Goal: Task Accomplishment & Management: Manage account settings

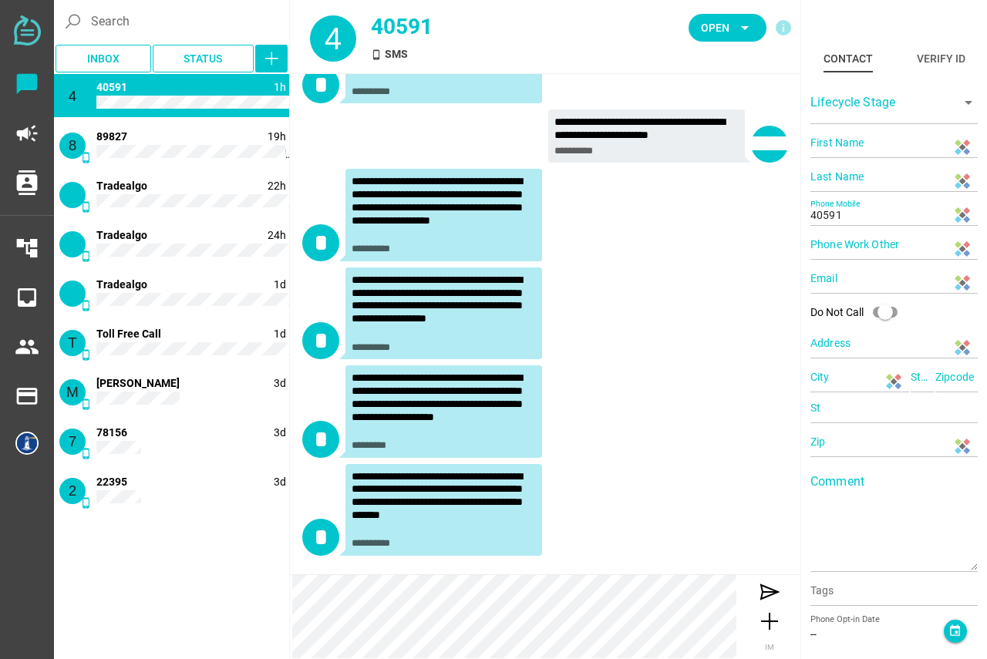
scroll to position [122, 0]
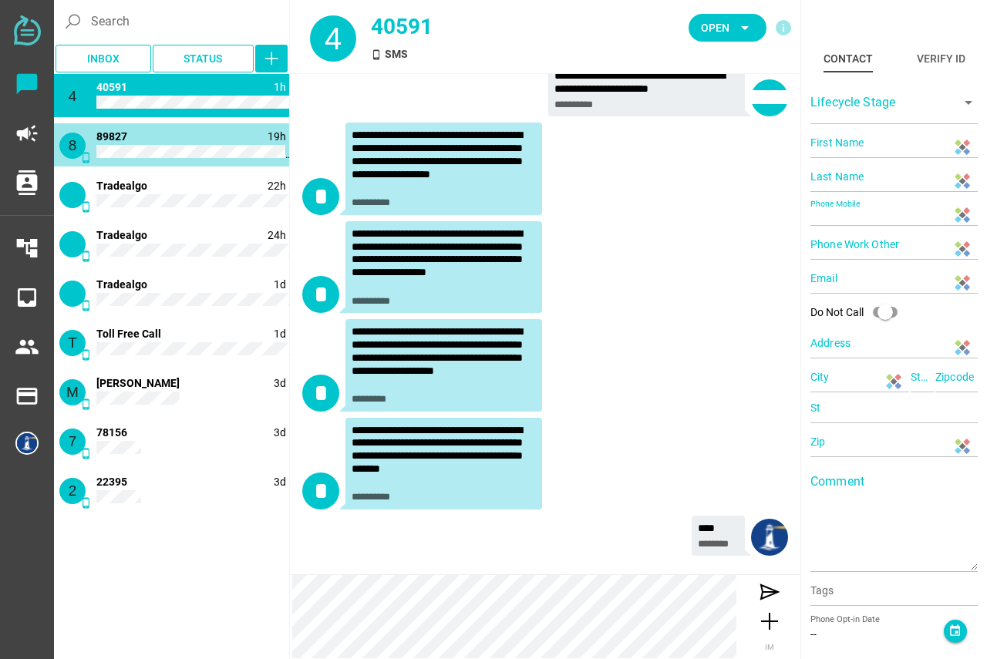
type input "89827"
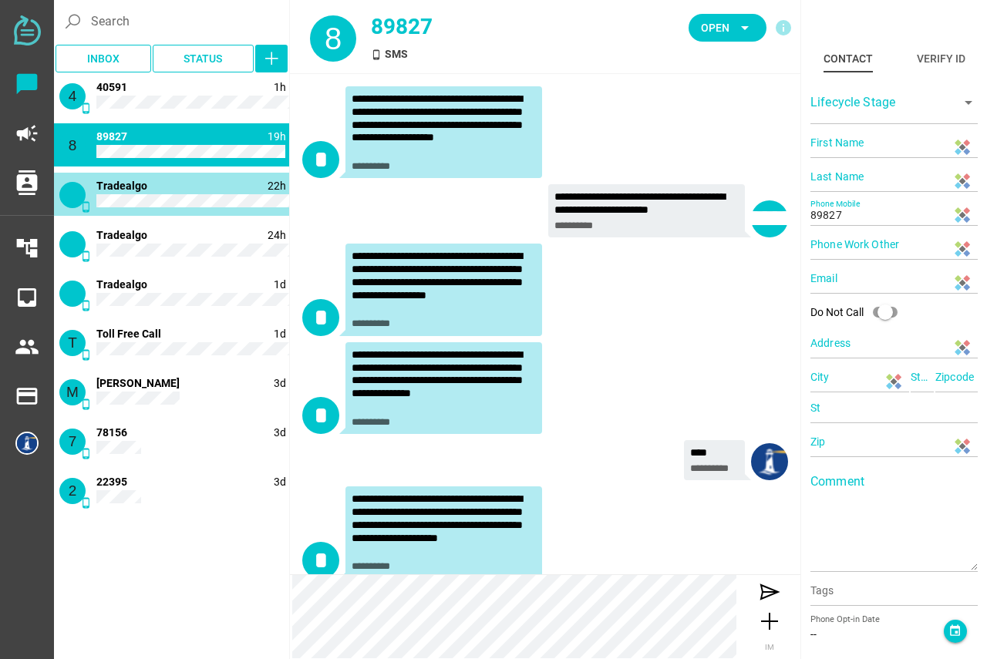
scroll to position [759, 0]
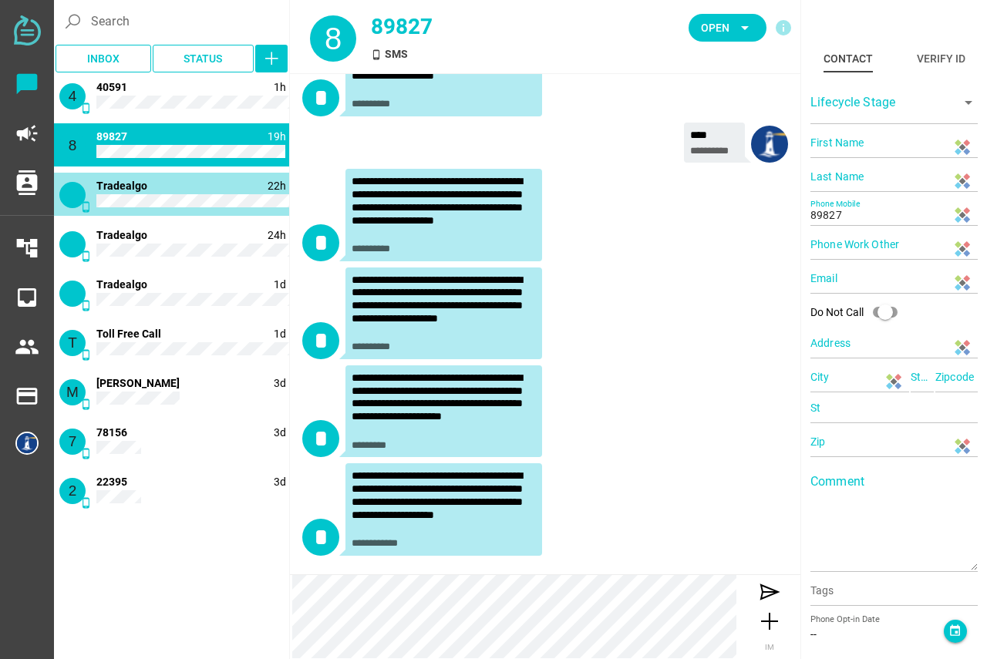
click at [197, 192] on div "phone_android 22h 1 Tradealgo" at bounding box center [171, 194] width 235 height 43
type input "13327773250"
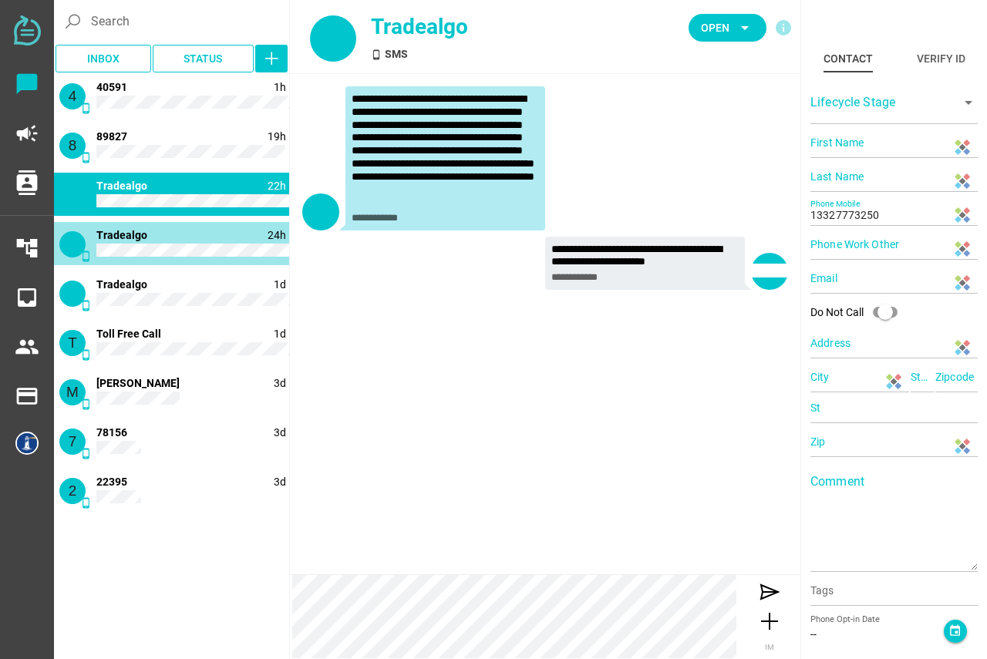
click at [187, 243] on div "phone_android 24h 2 Tradealgo" at bounding box center [171, 243] width 235 height 43
type input "16466875424"
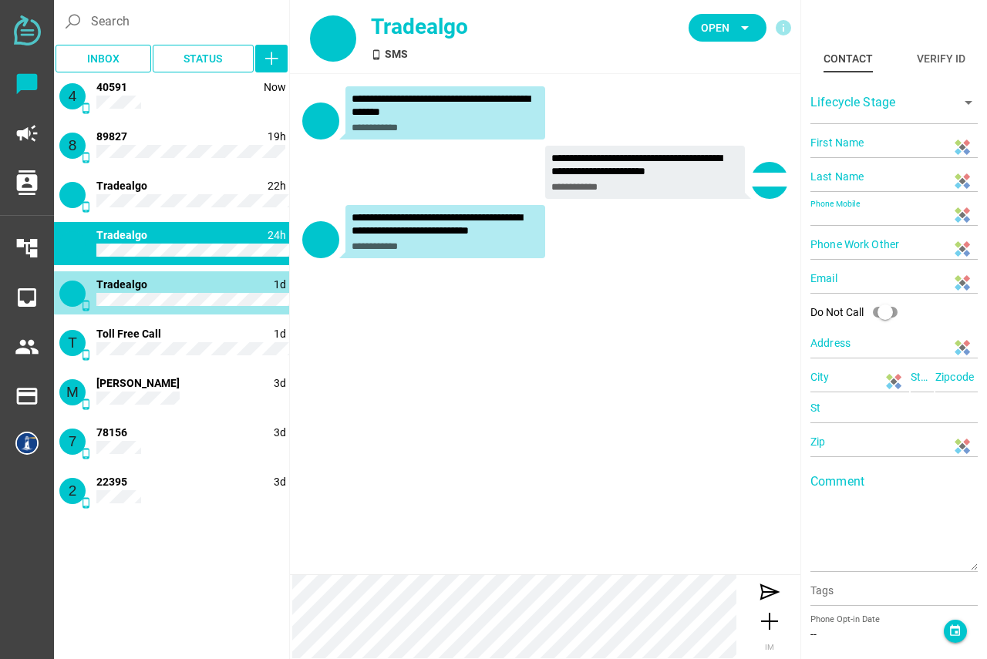
type input "13322424861"
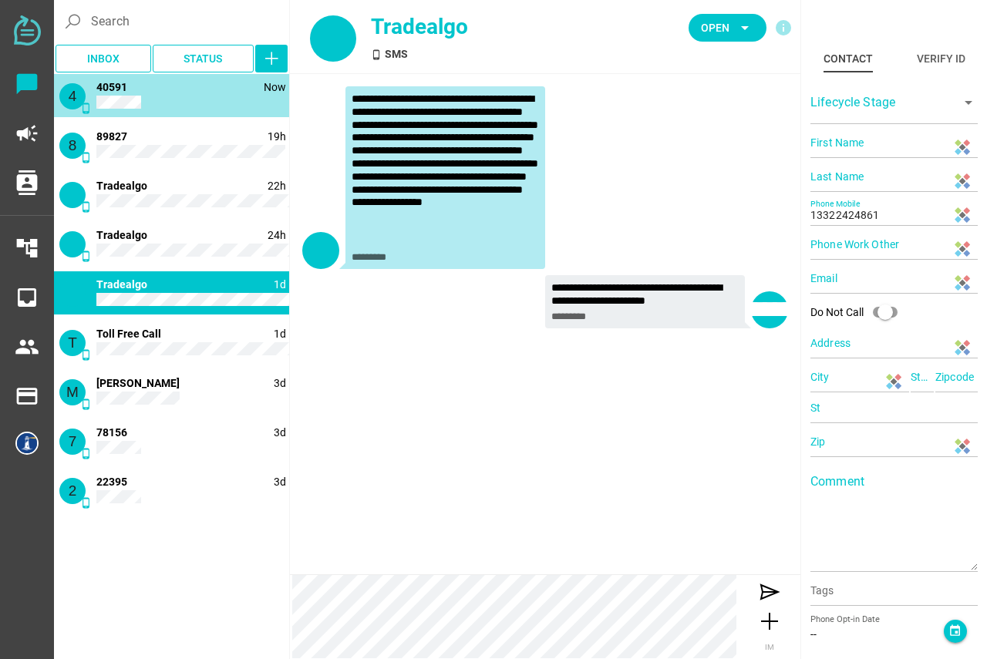
click at [180, 106] on div "4 phone_android Now 40591" at bounding box center [171, 95] width 235 height 43
type input "40591"
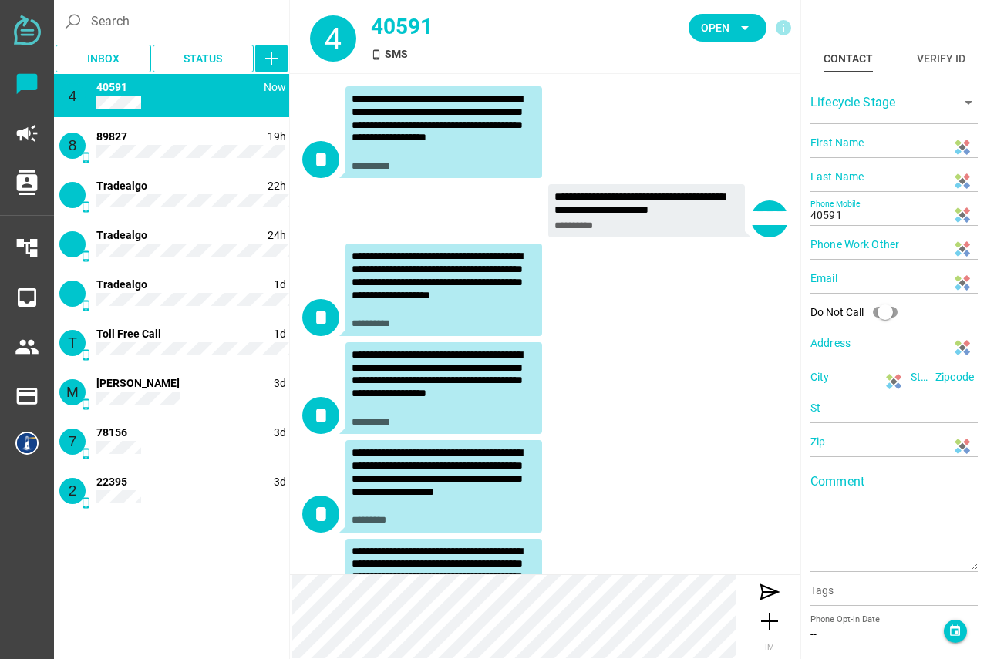
scroll to position [122, 0]
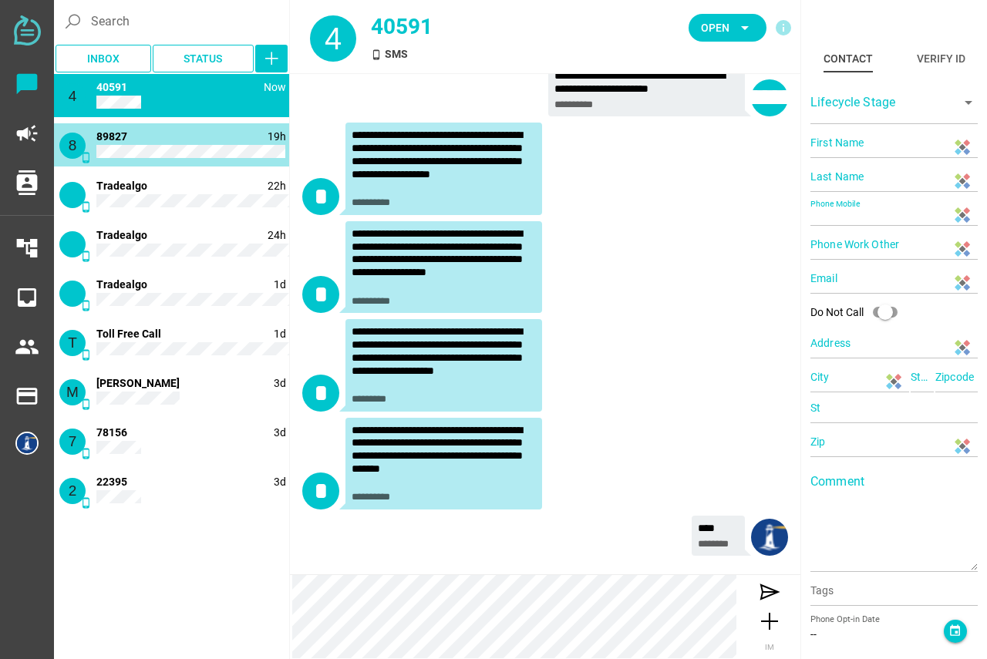
type input "89827"
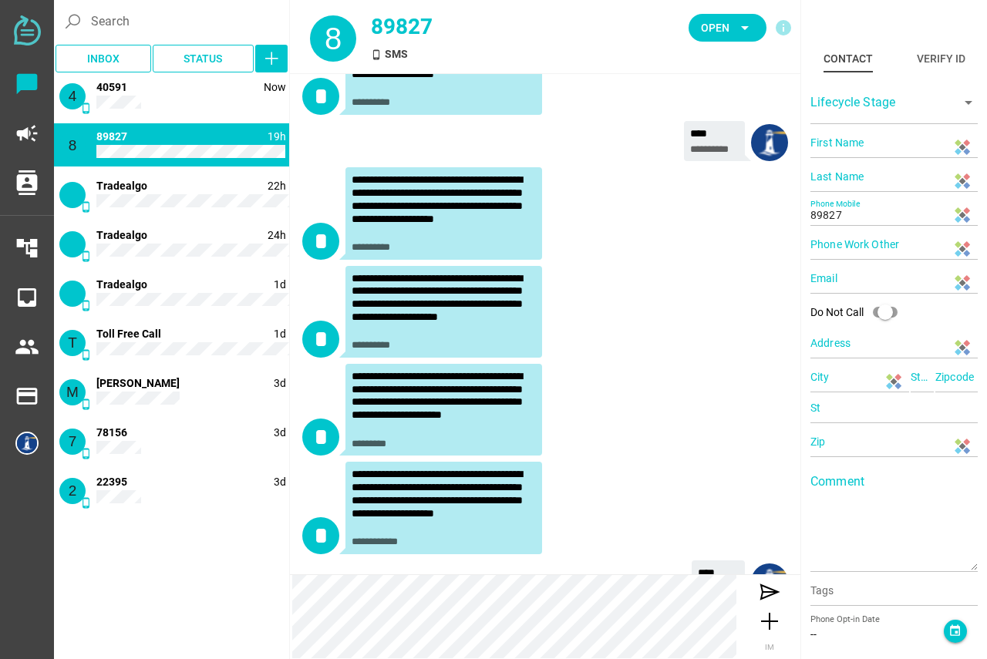
scroll to position [806, 0]
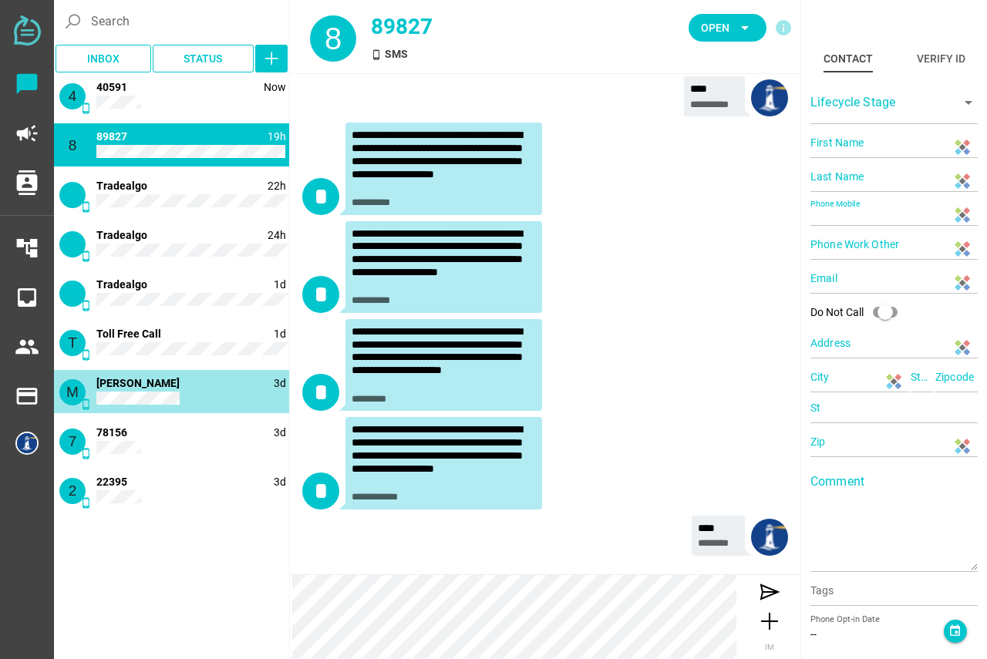
type input "[PERSON_NAME]"
type input "C"
type input "14152166899"
type input "[GEOGRAPHIC_DATA], [GEOGRAPHIC_DATA], [GEOGRAPHIC_DATA], [GEOGRAPHIC_DATA]"
type input "CA"
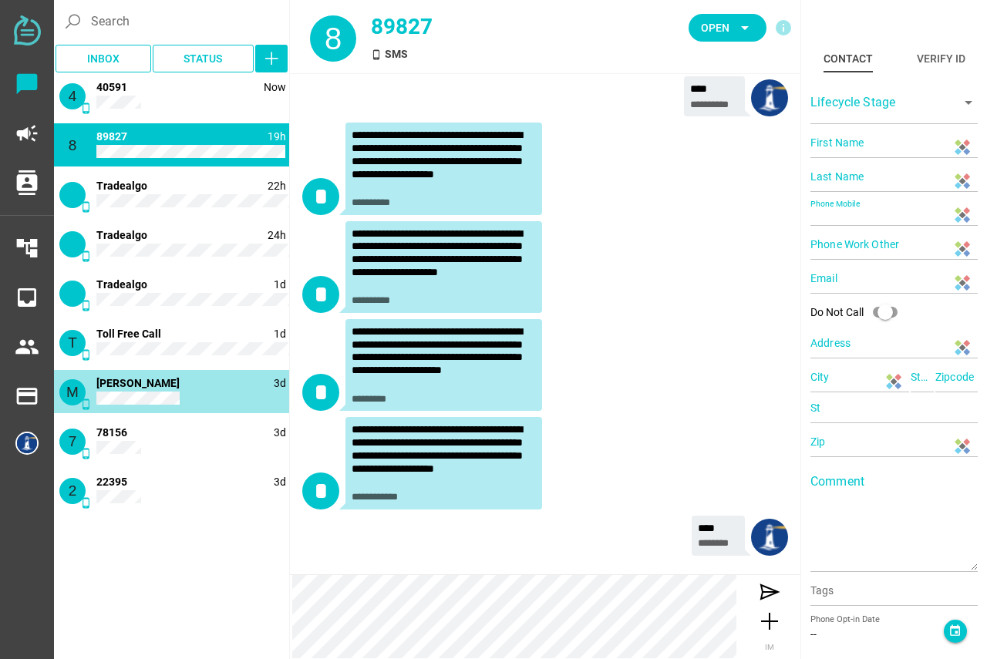
type input "94607"
type input "CA"
type input "94607"
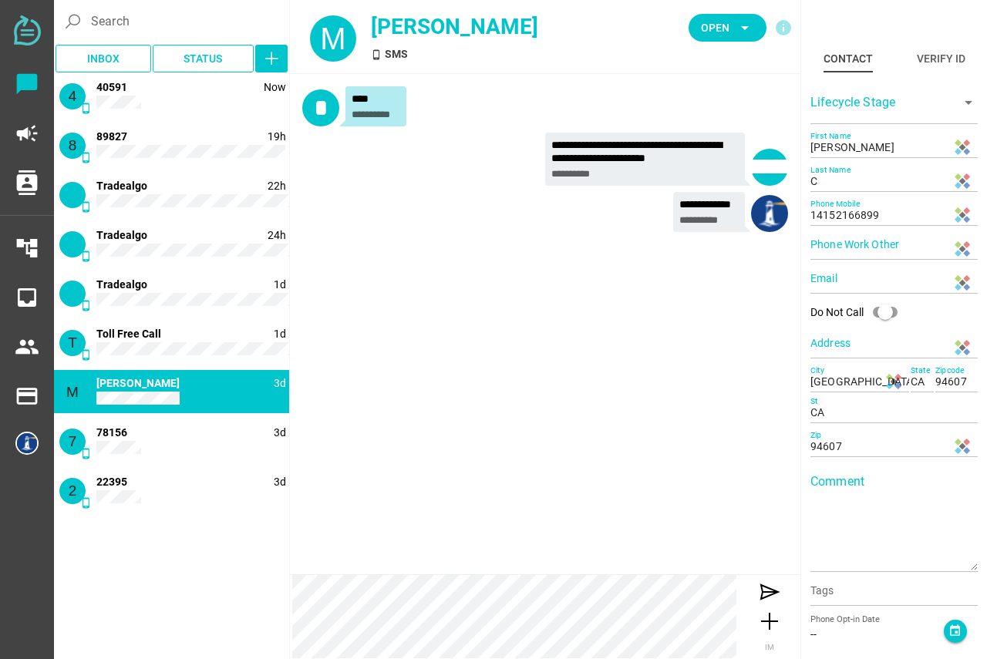
scroll to position [0, 0]
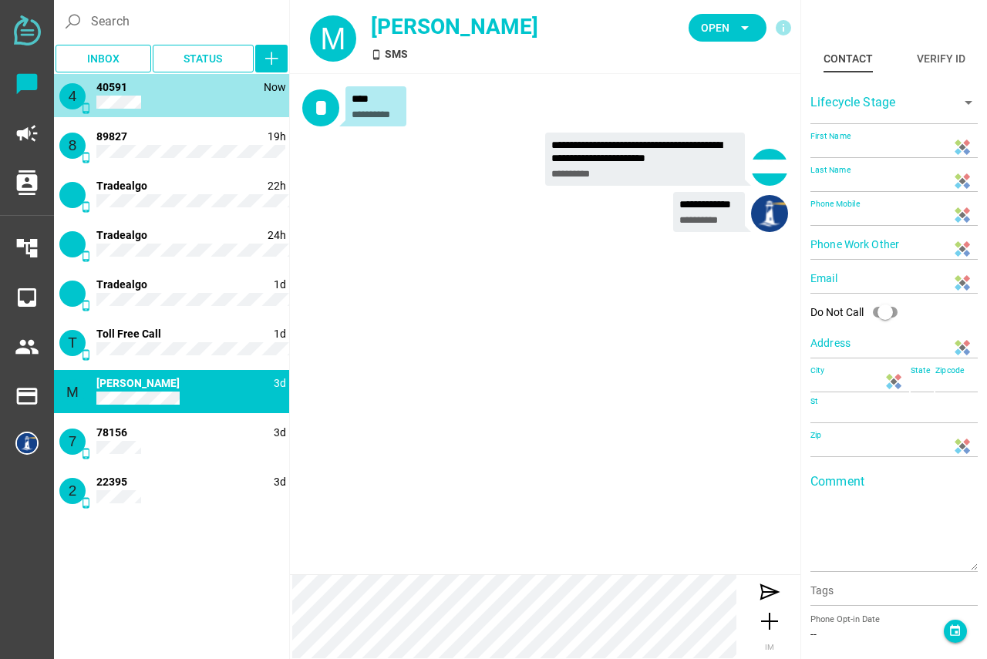
type input "40591"
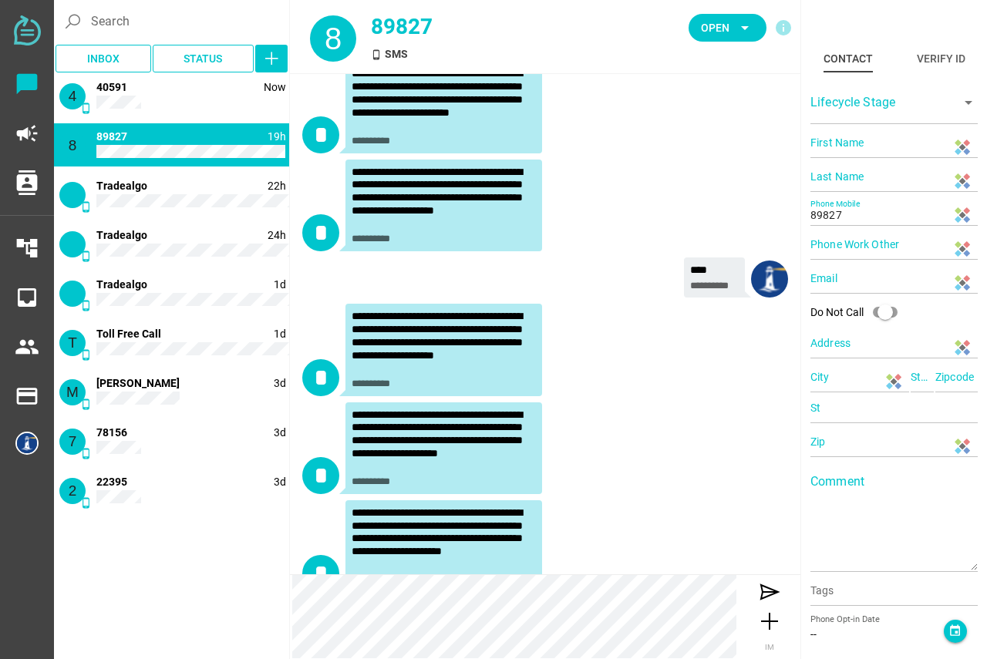
scroll to position [806, 0]
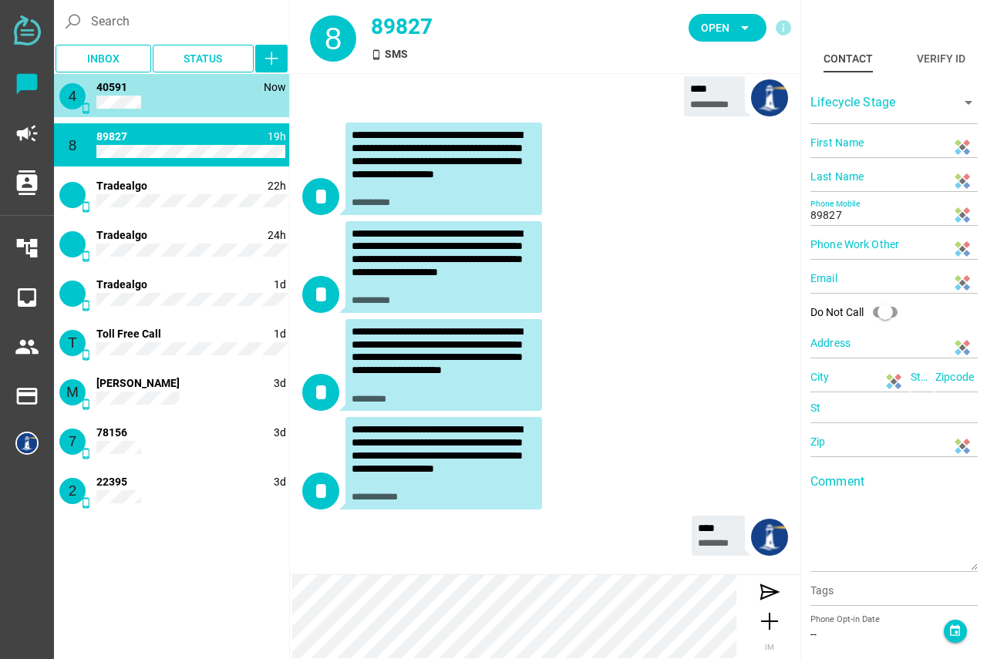
click at [182, 101] on div "4 phone_android Now 40591" at bounding box center [171, 95] width 235 height 43
type input "40591"
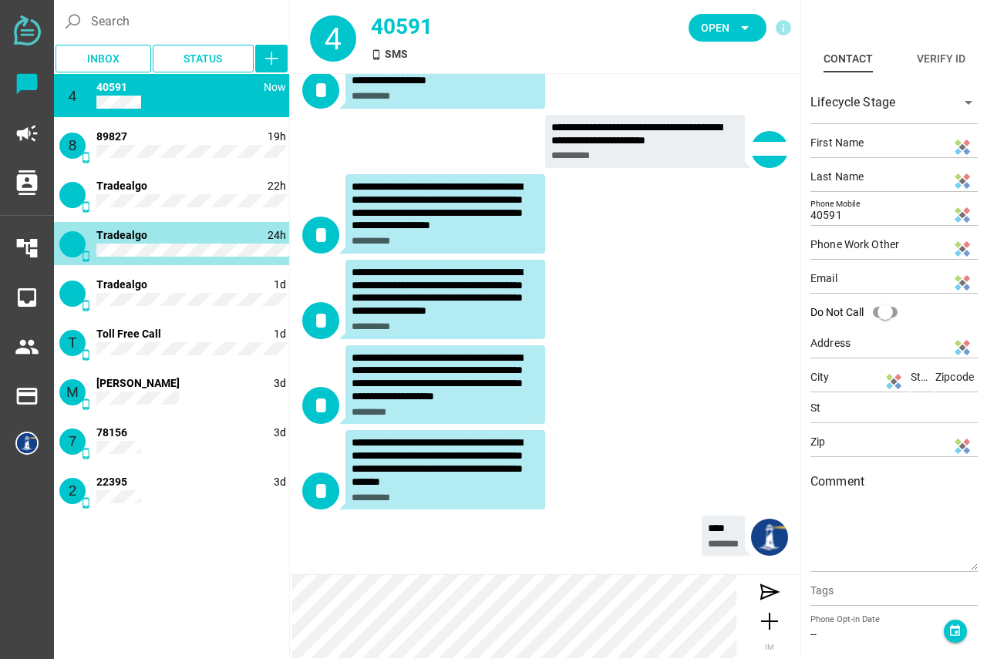
scroll to position [122, 0]
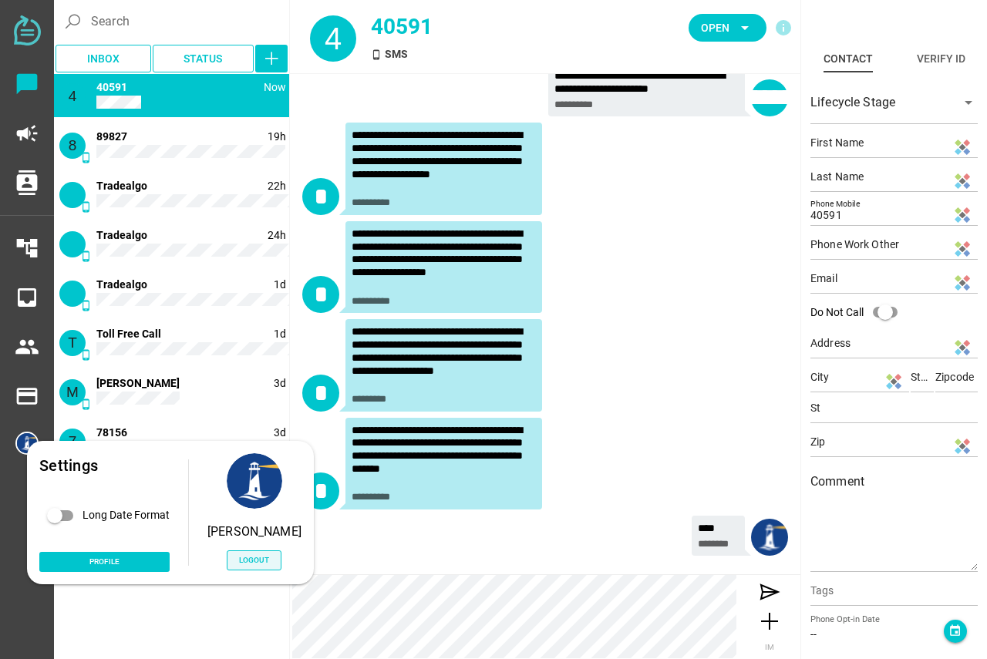
click at [253, 561] on span "Logout" at bounding box center [254, 560] width 30 height 13
